Goal: Transaction & Acquisition: Purchase product/service

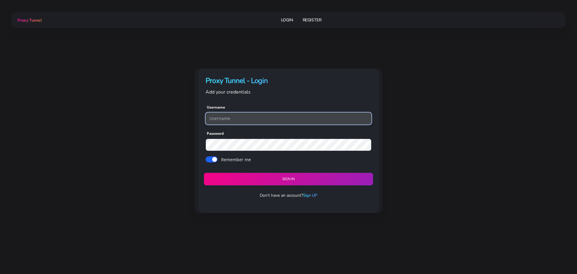
type input "georgeo1"
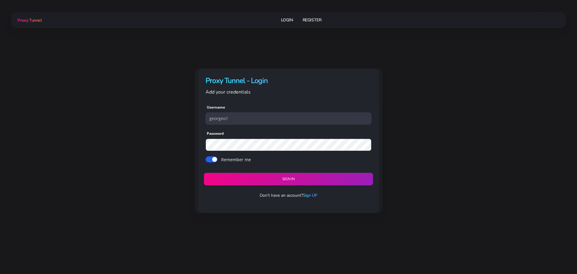
click at [301, 173] on button "Sign in" at bounding box center [288, 179] width 169 height 13
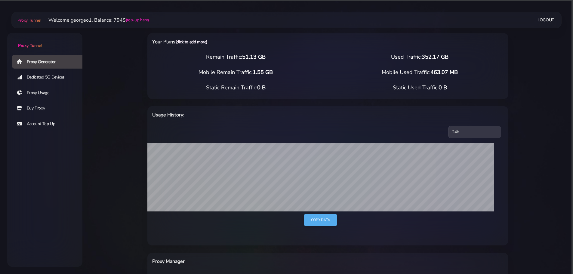
click at [185, 42] on link "(click to add more)" at bounding box center [191, 42] width 32 height 6
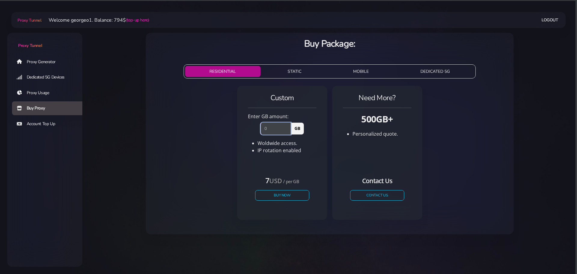
click at [276, 127] on input "number" at bounding box center [276, 128] width 30 height 12
type input "100"
click at [279, 195] on button "Buy Now" at bounding box center [282, 195] width 55 height 11
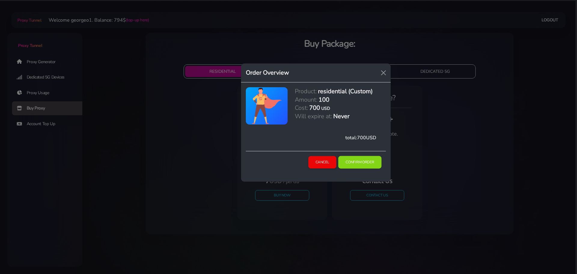
click at [365, 160] on button "Confirm Order" at bounding box center [360, 162] width 43 height 13
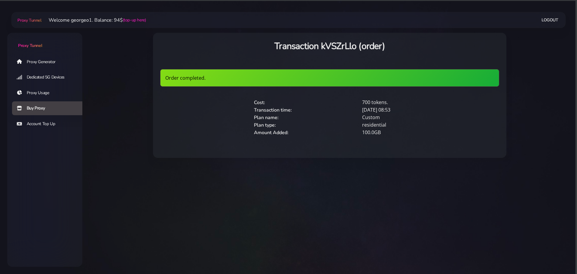
click at [40, 57] on link "Proxy Generator" at bounding box center [49, 62] width 75 height 14
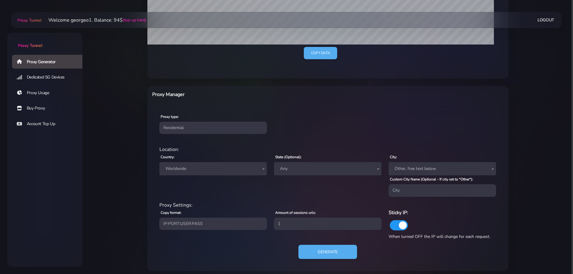
scroll to position [171, 0]
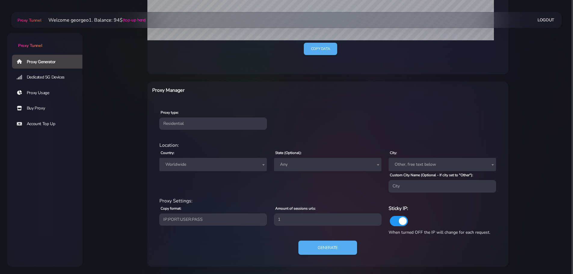
click at [217, 164] on span "Worldwide" at bounding box center [213, 164] width 100 height 8
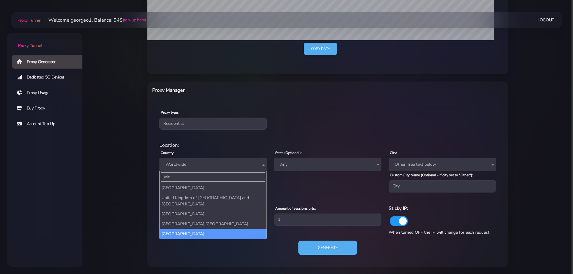
type input "unit"
select select "US"
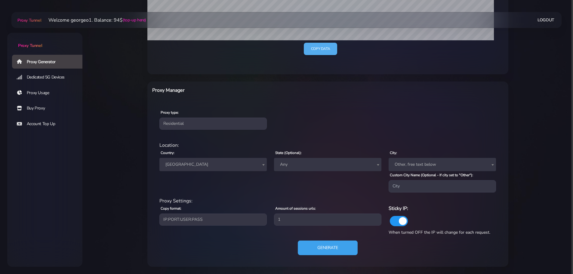
click at [331, 246] on button "Generate" at bounding box center [328, 247] width 60 height 15
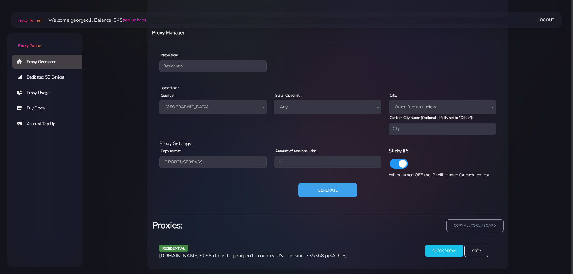
scroll to position [231, 0]
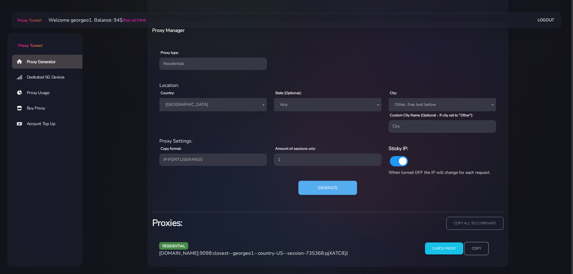
click at [483, 248] on input "Copy" at bounding box center [476, 248] width 25 height 13
